Goal: Transaction & Acquisition: Purchase product/service

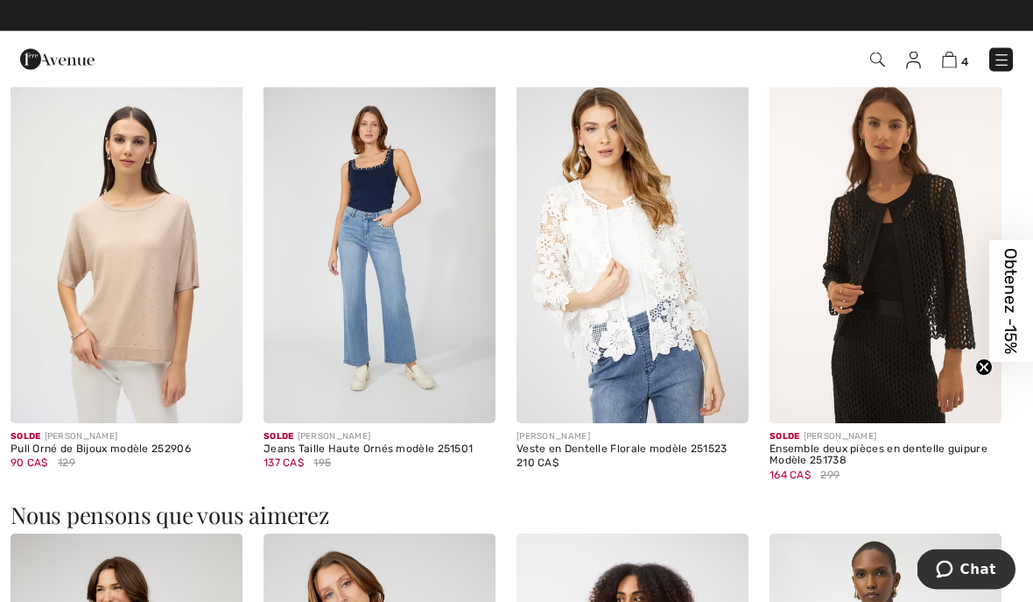
scroll to position [1591, 0]
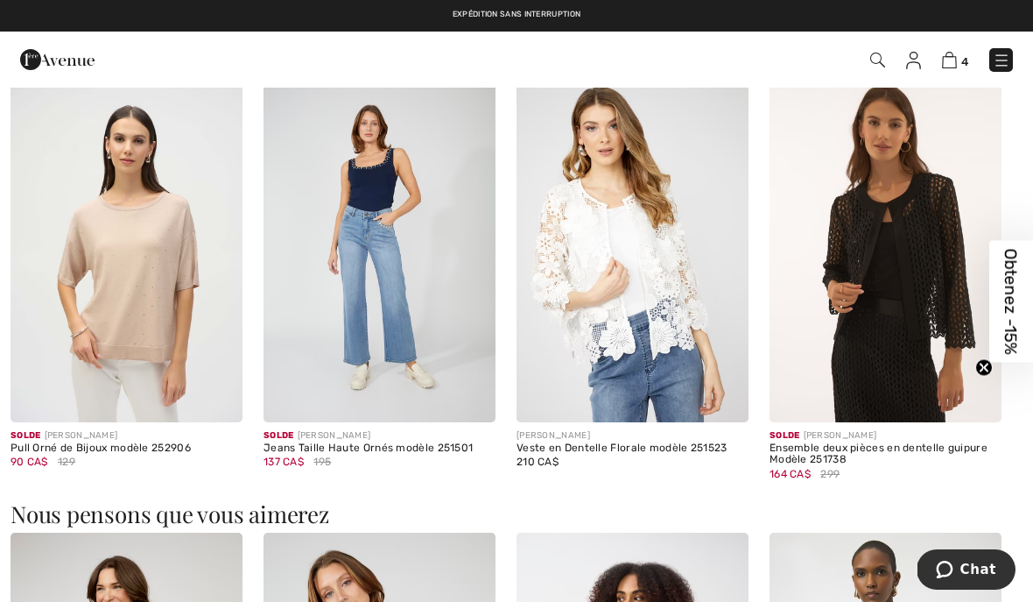
click at [889, 287] on img at bounding box center [886, 248] width 232 height 349
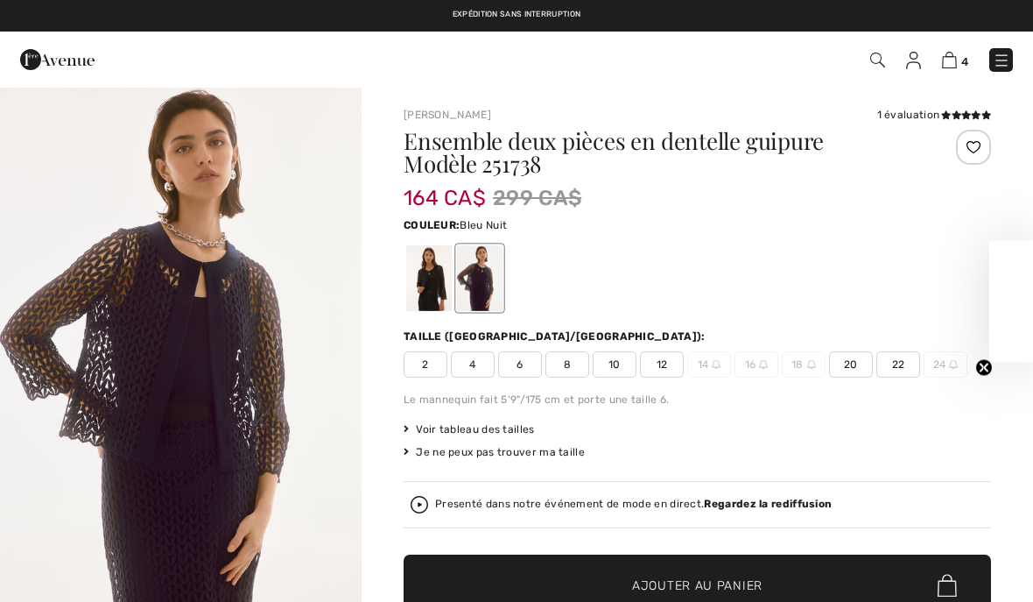
checkbox input "true"
click at [423, 287] on div at bounding box center [429, 278] width 46 height 66
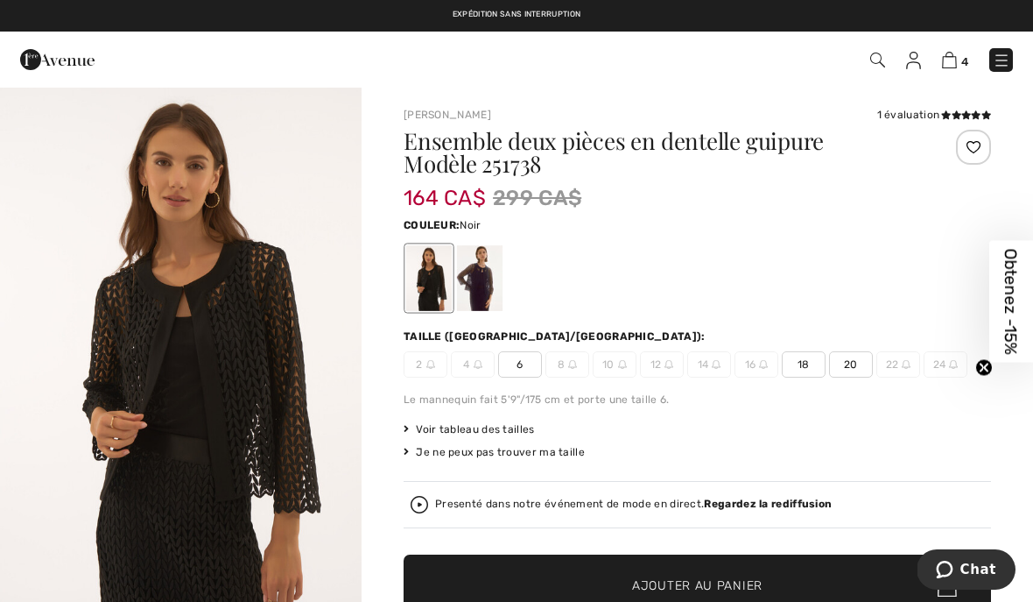
click at [485, 290] on div at bounding box center [480, 278] width 46 height 66
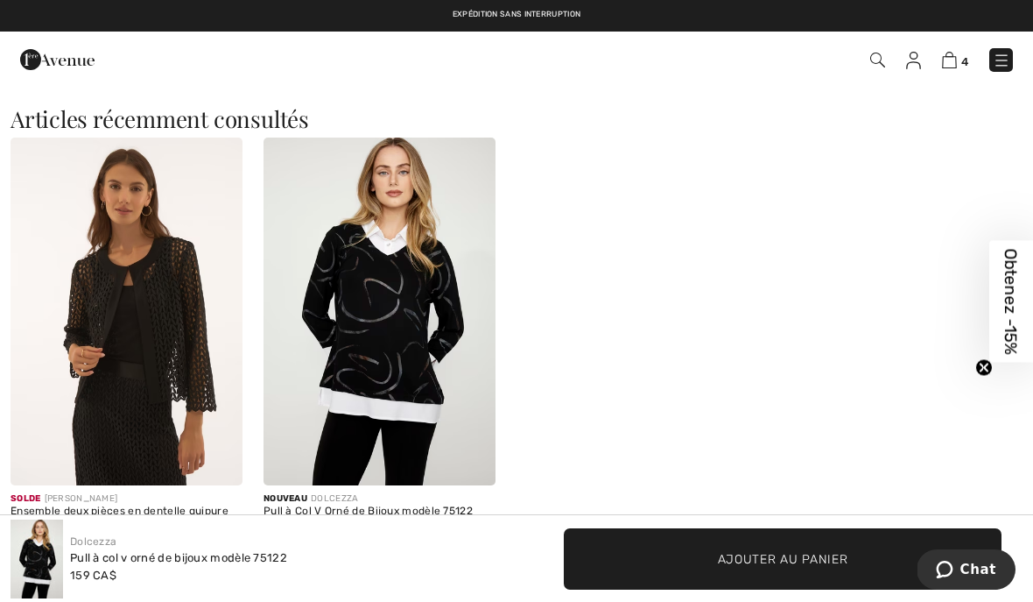
scroll to position [2421, 0]
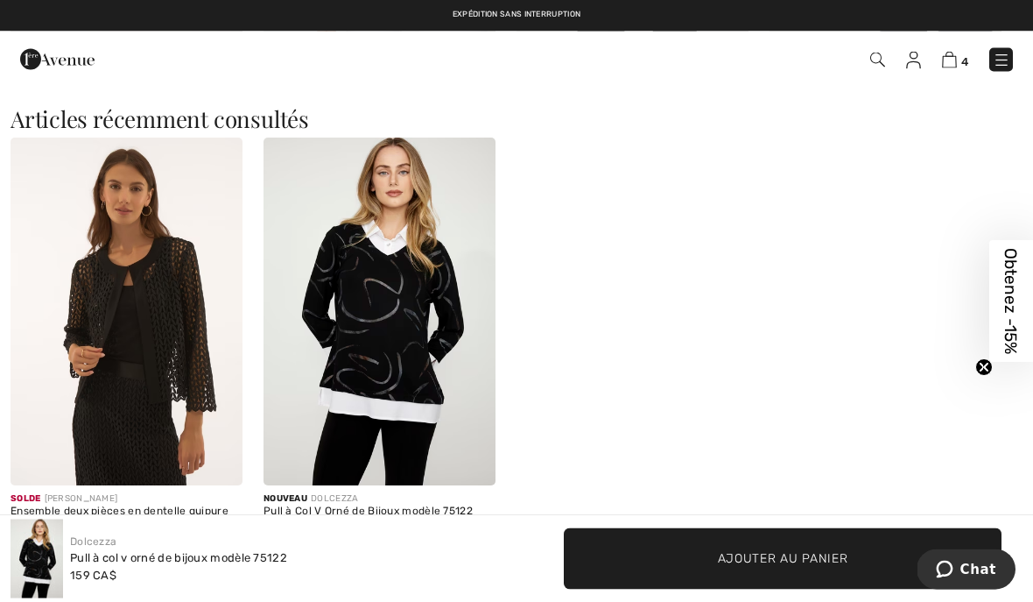
click at [145, 305] on img at bounding box center [127, 312] width 232 height 349
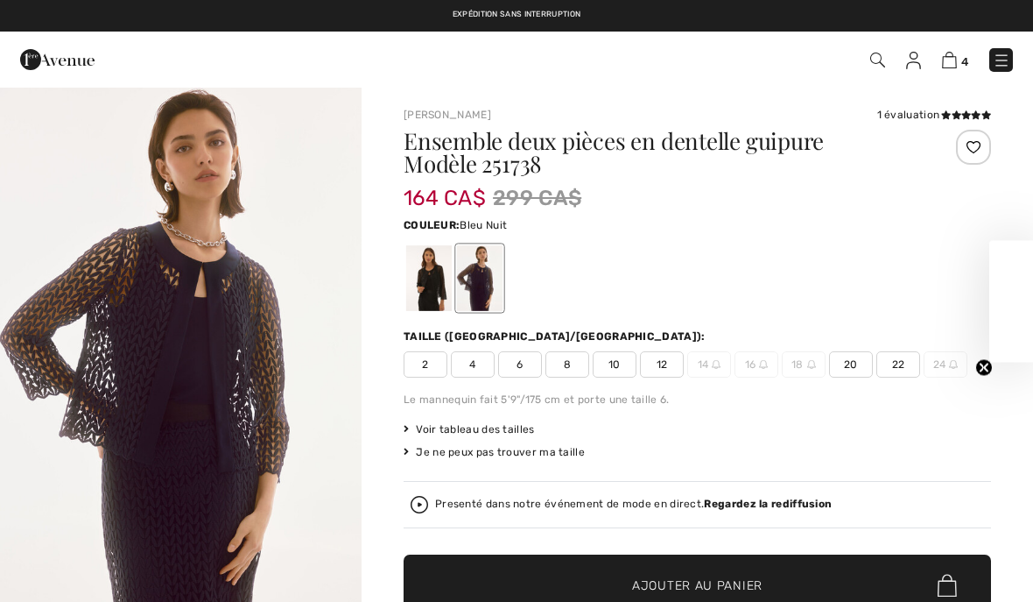
checkbox input "true"
click at [664, 360] on span "12" at bounding box center [662, 364] width 44 height 26
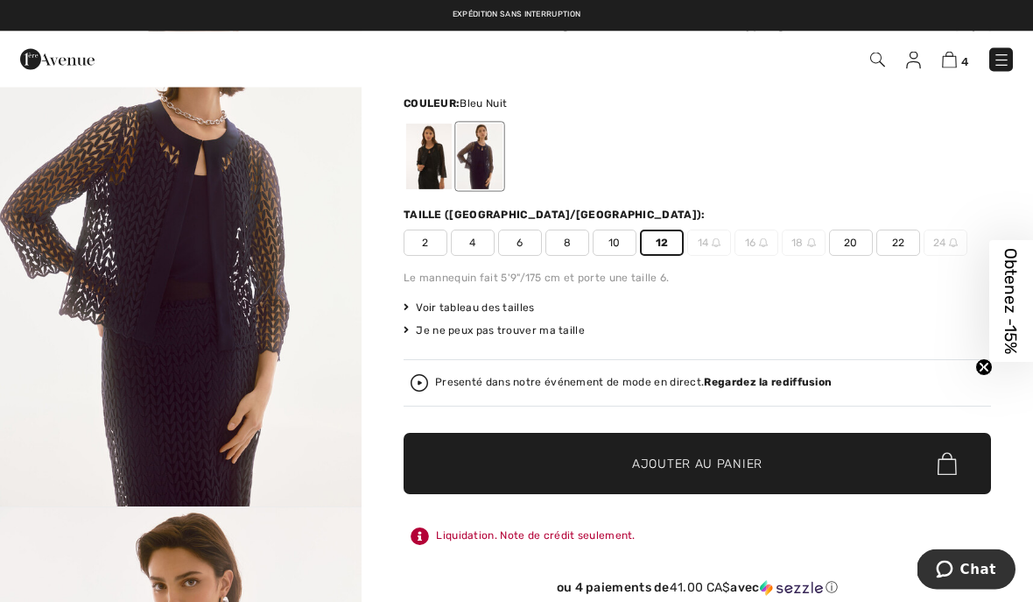
click at [763, 481] on span "✔ Ajouté au panier Ajouter au panier" at bounding box center [698, 464] width 588 height 61
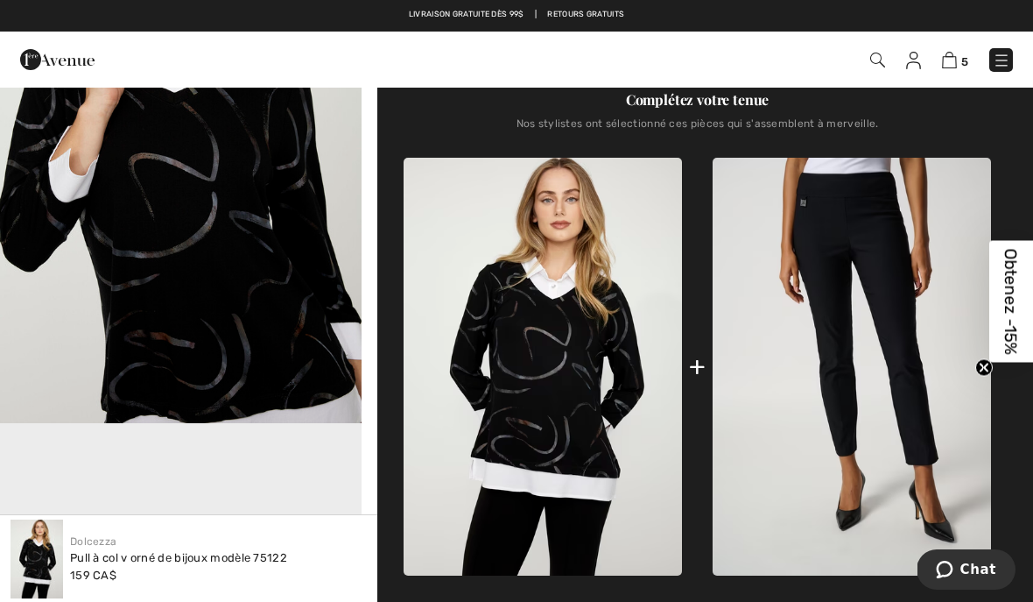
scroll to position [187, 0]
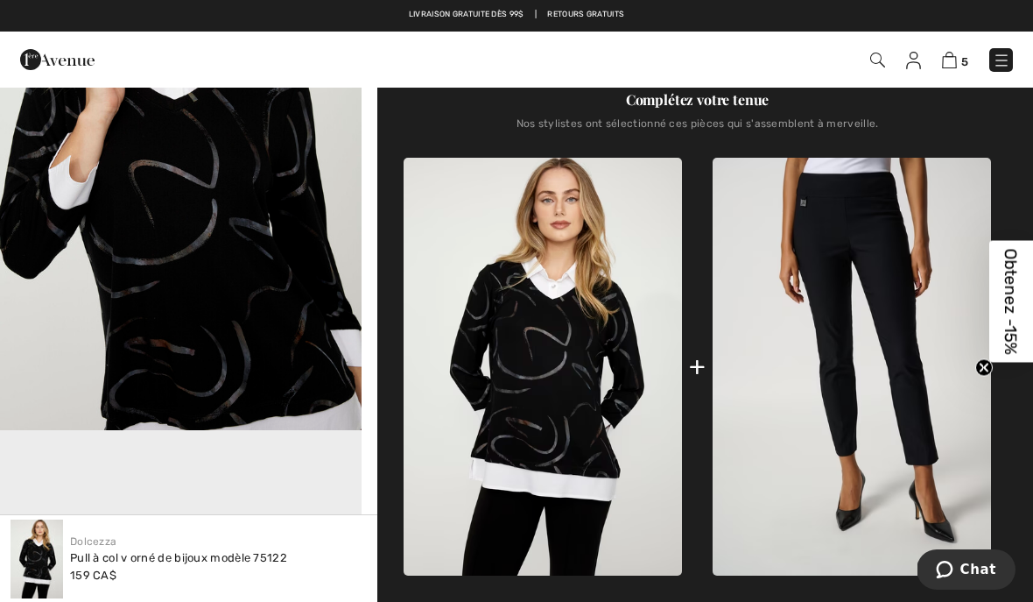
click at [234, 556] on div "Pull à col v orné de bijoux modèle 75122" at bounding box center [178, 558] width 217 height 18
click at [250, 328] on img "2 / 5" at bounding box center [181, 159] width 362 height 543
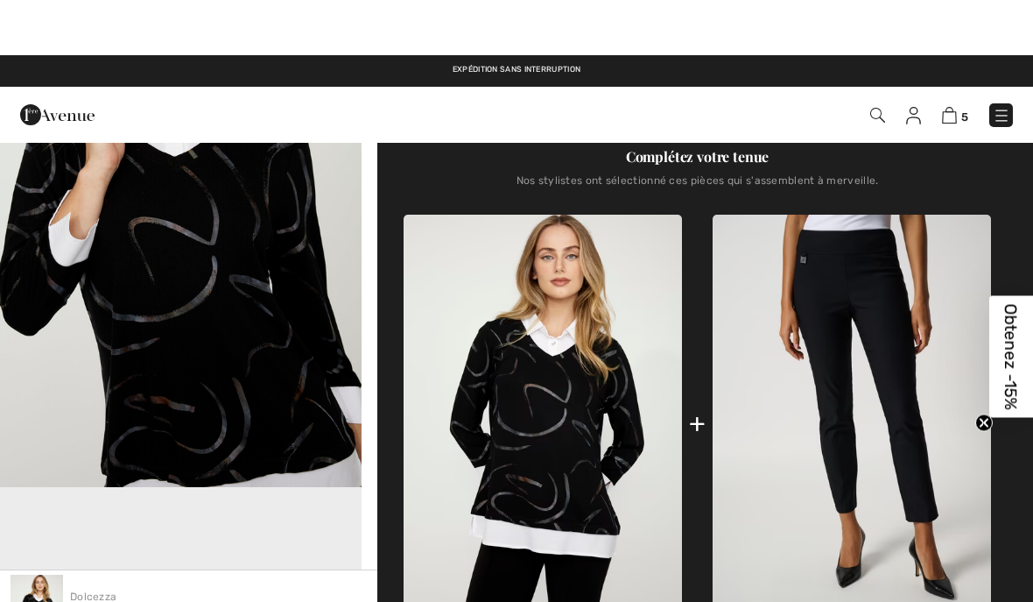
scroll to position [496, 0]
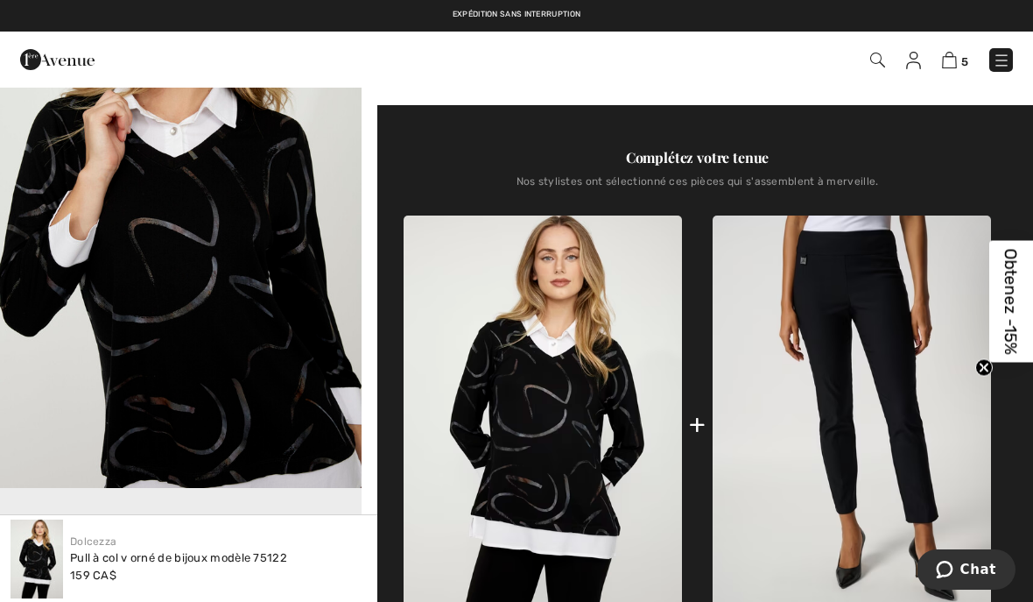
click at [855, 342] on img at bounding box center [852, 424] width 278 height 418
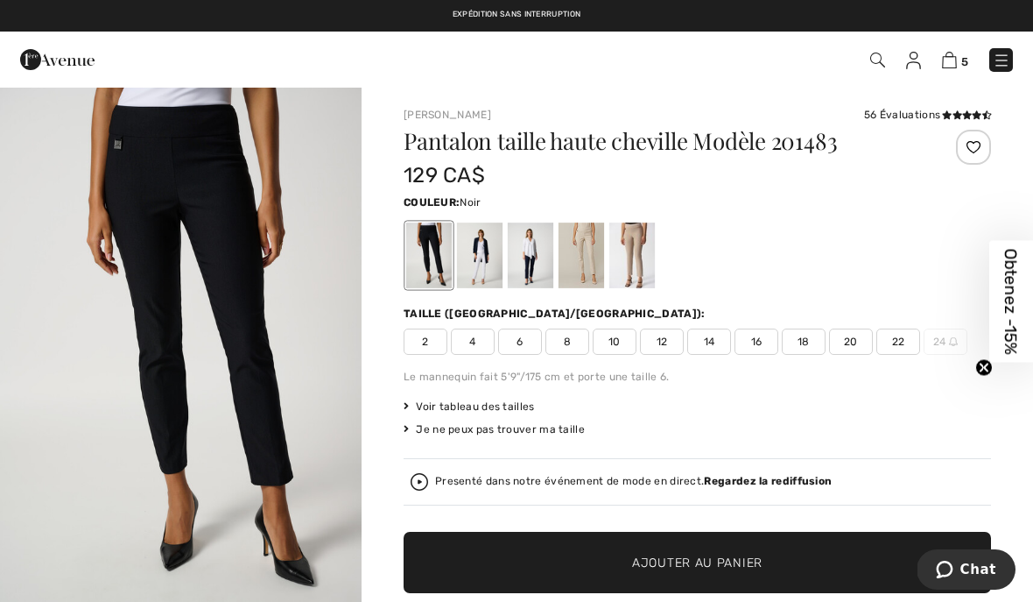
click at [666, 342] on span "12" at bounding box center [662, 341] width 44 height 26
click at [737, 562] on span "Ajouter au panier" at bounding box center [697, 562] width 130 height 18
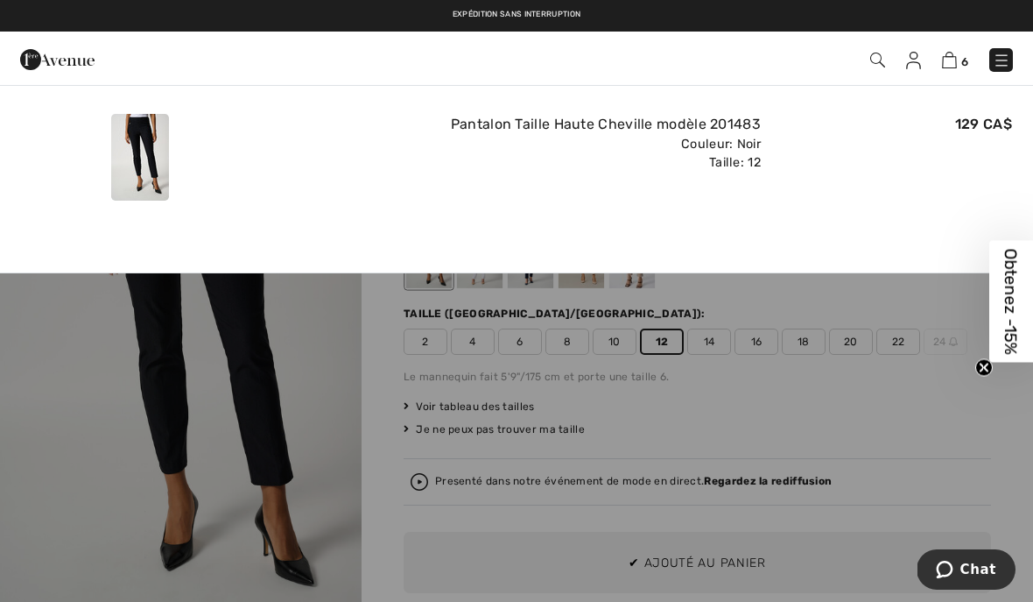
click at [955, 56] on img at bounding box center [949, 60] width 15 height 17
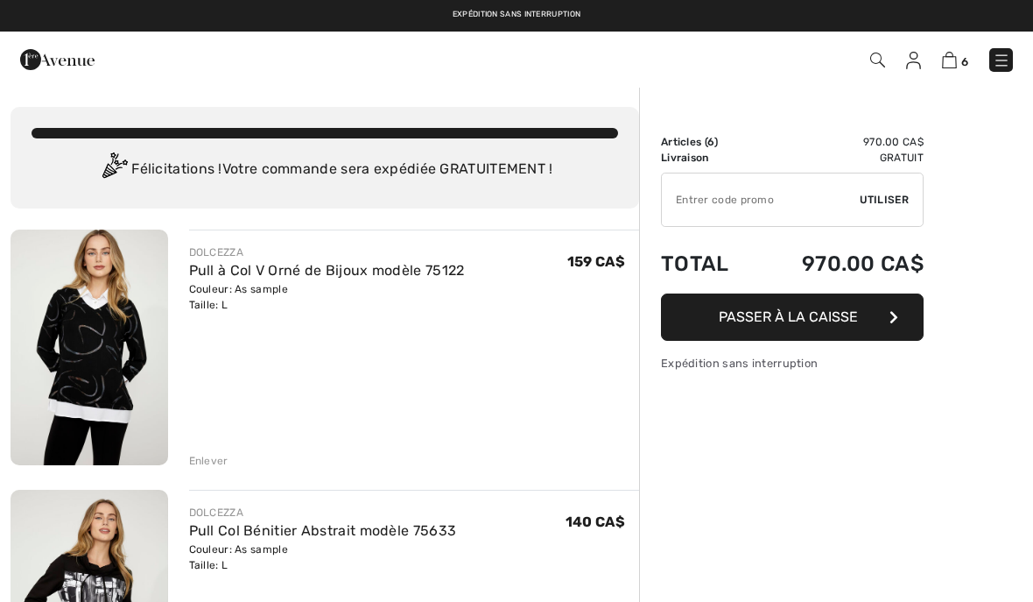
checkbox input "true"
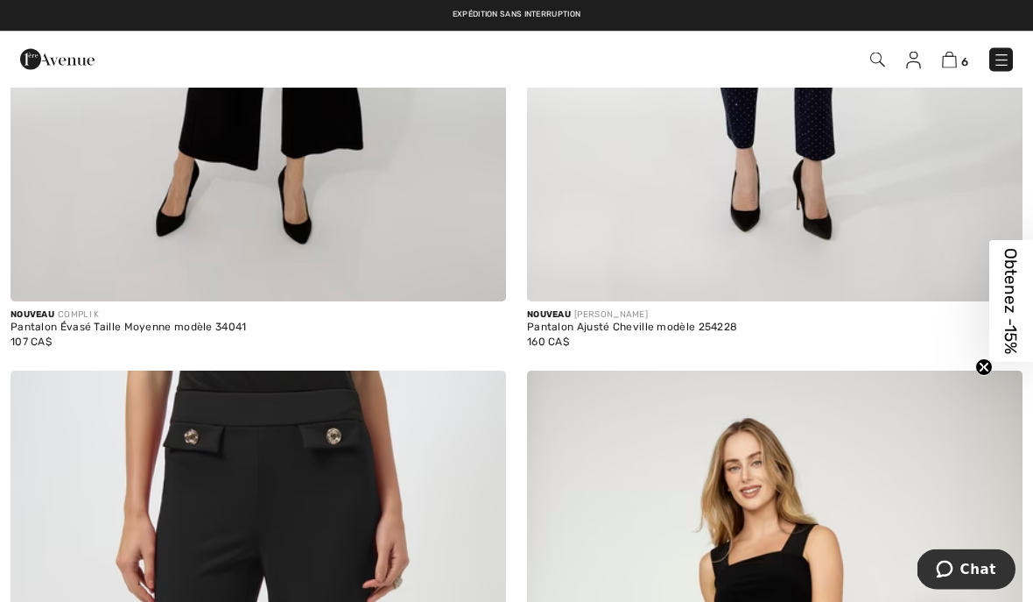
scroll to position [8279, 0]
